Goal: Task Accomplishment & Management: Use online tool/utility

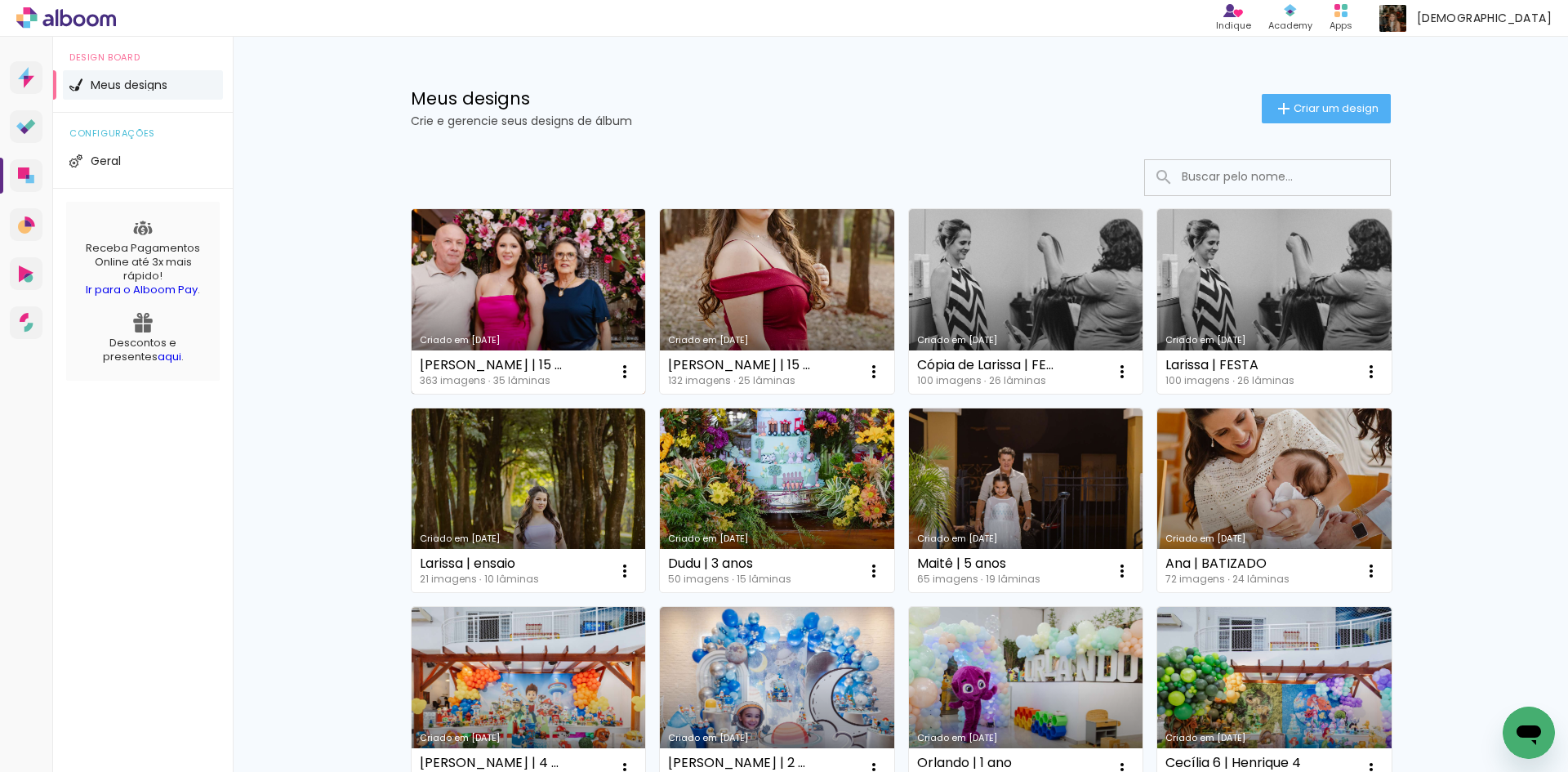
click at [558, 309] on link "Criado em [DATE]" at bounding box center [529, 301] width 234 height 185
